Goal: Check status: Check status

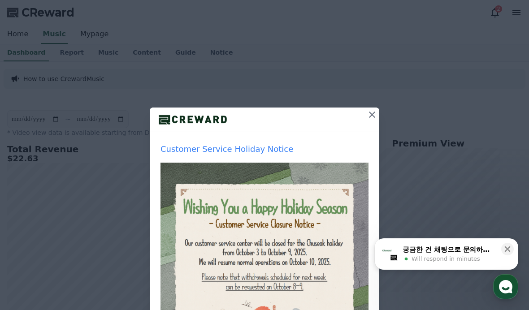
click at [372, 111] on icon at bounding box center [371, 114] width 11 height 11
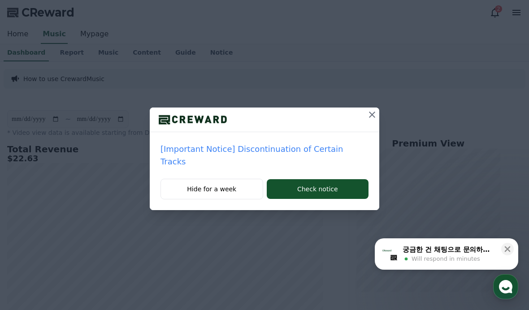
click at [350, 125] on div at bounding box center [264, 120] width 229 height 25
click at [353, 121] on div at bounding box center [264, 120] width 229 height 25
click at [366, 119] on icon at bounding box center [371, 114] width 11 height 11
click at [375, 114] on icon at bounding box center [371, 114] width 11 height 11
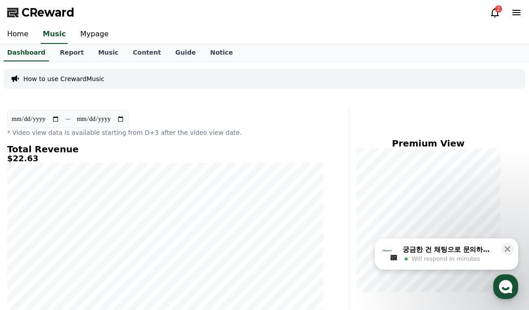
click at [483, 7] on div "CReward 2" at bounding box center [264, 12] width 529 height 25
click at [486, 7] on div "CReward 2" at bounding box center [264, 12] width 529 height 25
click at [496, 14] on icon at bounding box center [494, 12] width 11 height 11
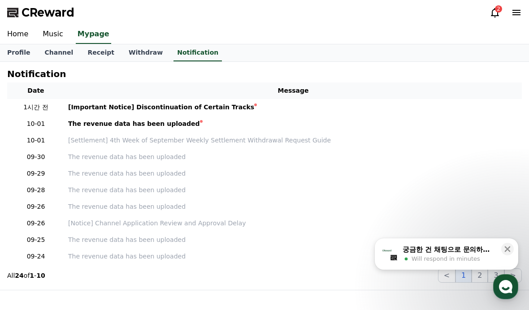
click at [494, 17] on icon at bounding box center [494, 12] width 11 height 11
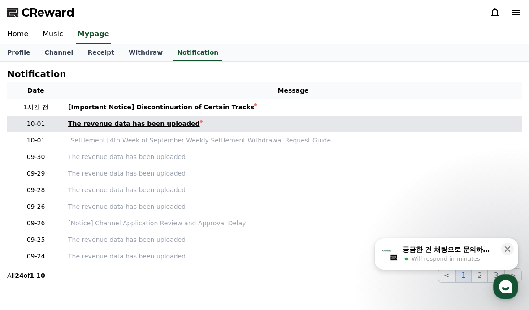
click at [114, 122] on div "The revenue data has been uploaded" at bounding box center [134, 123] width 132 height 9
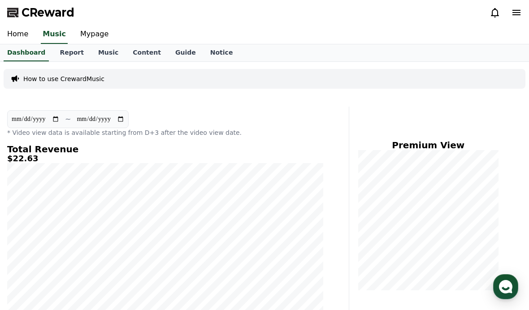
click at [518, 11] on icon at bounding box center [516, 12] width 8 height 5
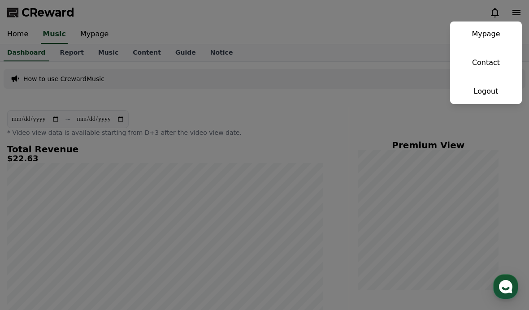
click at [402, 58] on button "close" at bounding box center [264, 155] width 529 height 310
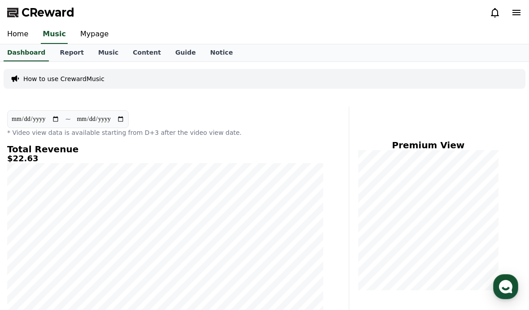
click at [490, 17] on icon at bounding box center [494, 12] width 11 height 11
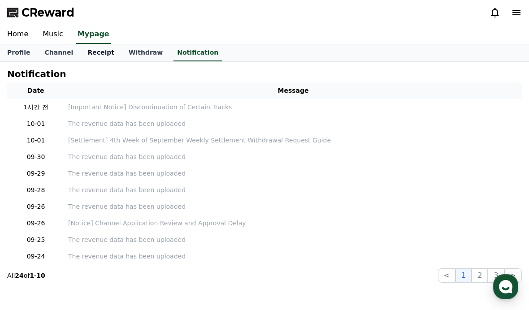
click at [88, 53] on link "Receipt" at bounding box center [100, 52] width 41 height 17
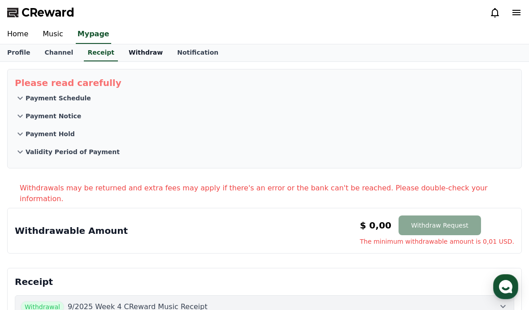
click at [127, 58] on link "Withdraw" at bounding box center [145, 52] width 48 height 17
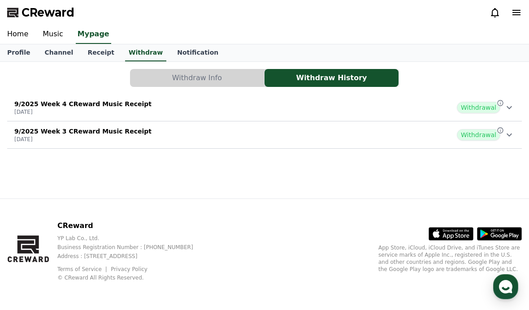
click at [244, 103] on div "9/2025 Week 4 CReward Music Receipt 2025-10-01 Withdrawal" at bounding box center [264, 107] width 514 height 23
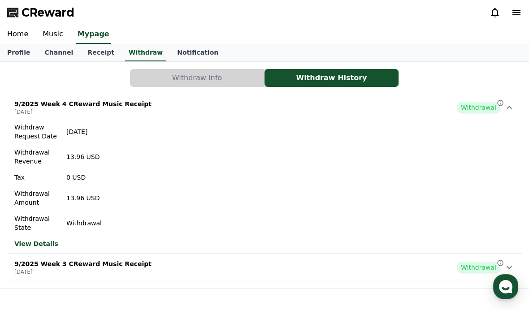
click at [490, 10] on icon at bounding box center [494, 12] width 11 height 11
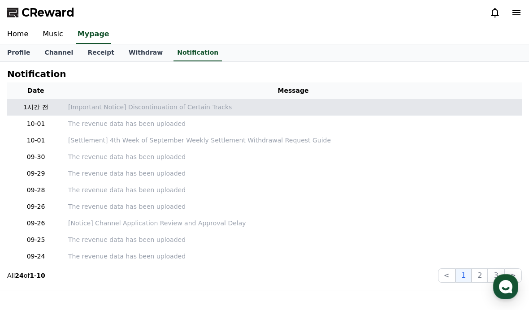
click at [126, 103] on p "[Important Notice] Discontinuation of Certain Tracks" at bounding box center [293, 107] width 450 height 9
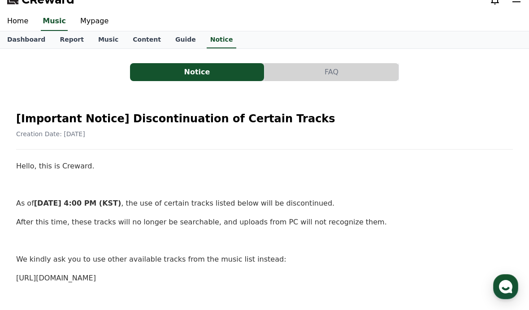
scroll to position [26, 0]
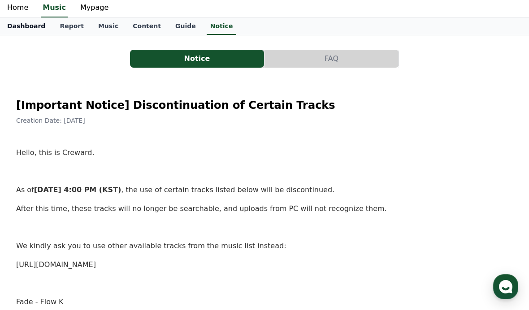
click at [28, 24] on link "Dashboard" at bounding box center [26, 26] width 52 height 17
